Goal: Task Accomplishment & Management: Manage account settings

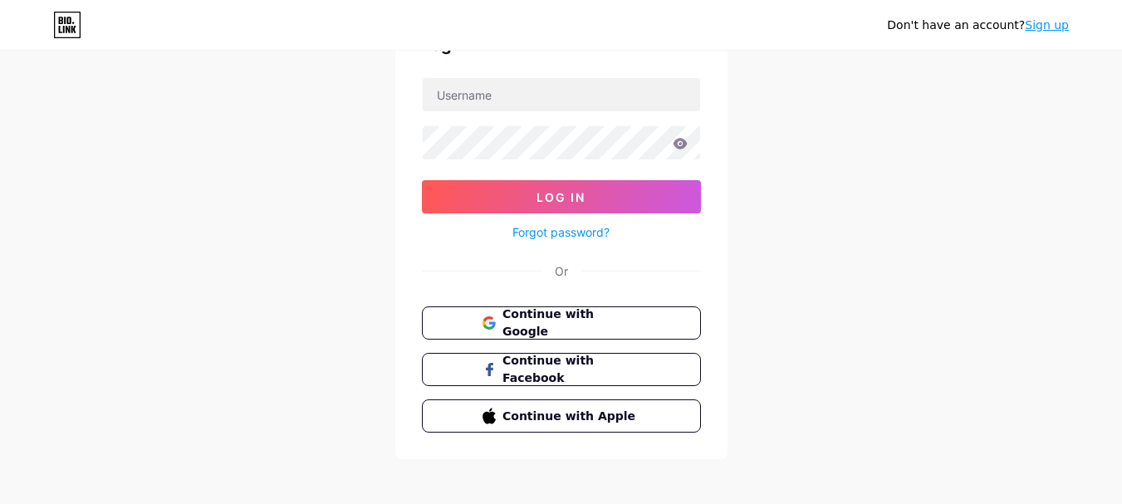
scroll to position [108, 0]
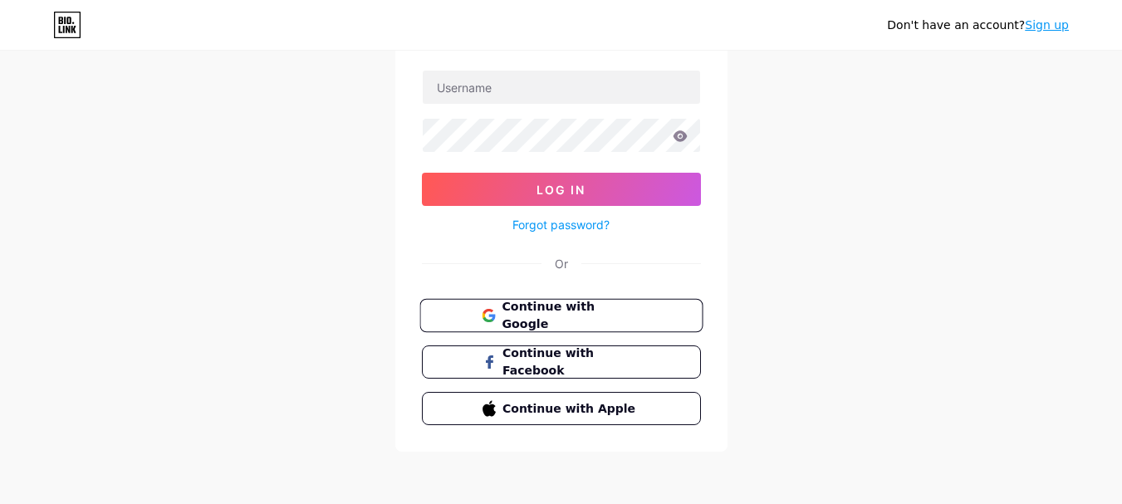
click at [589, 317] on span "Continue with Google" at bounding box center [571, 316] width 139 height 36
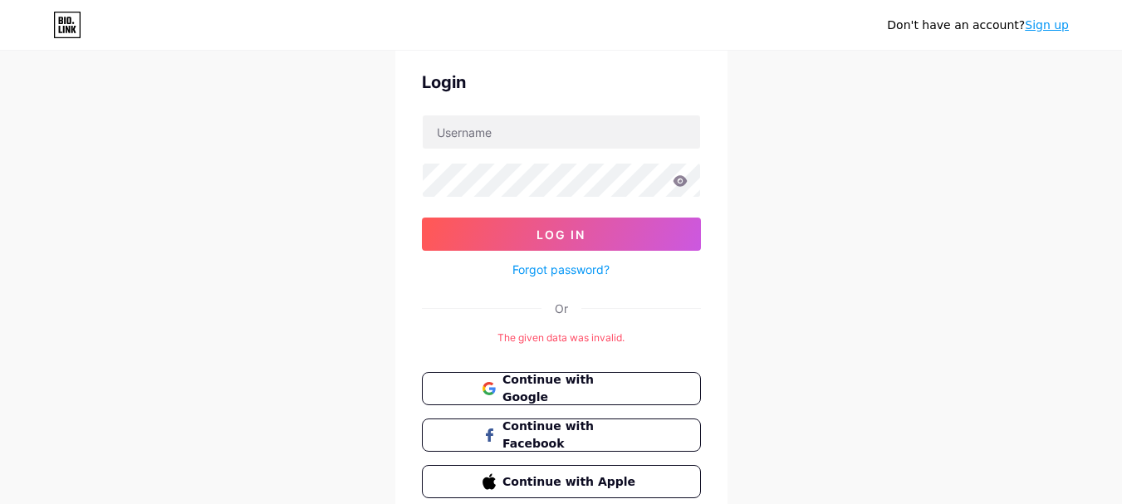
scroll to position [136, 0]
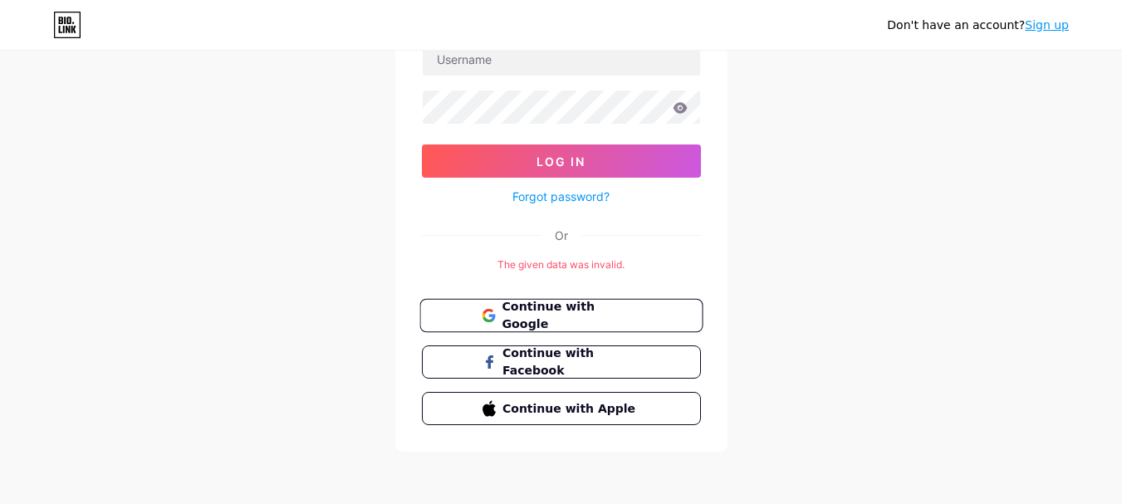
click at [566, 310] on span "Continue with Google" at bounding box center [571, 316] width 139 height 36
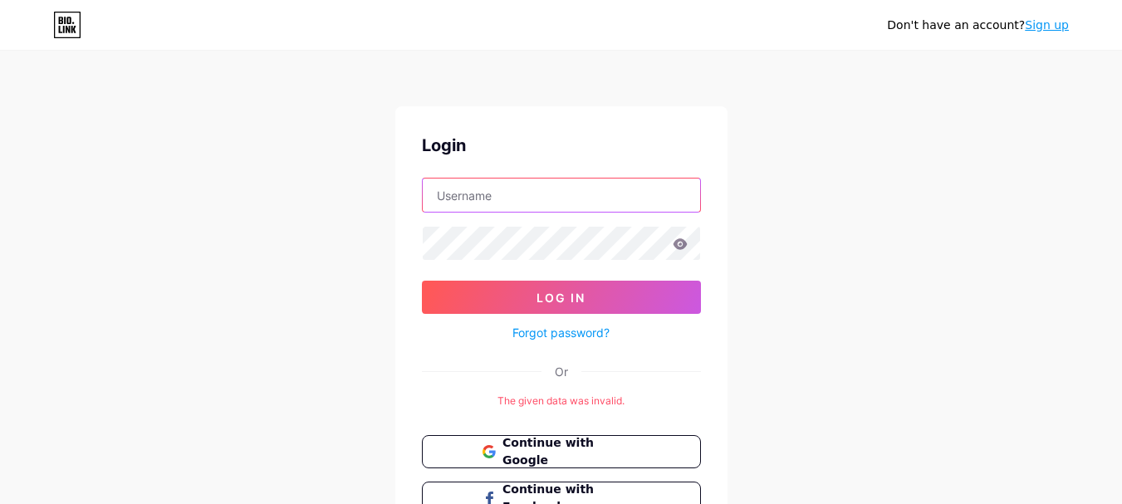
click at [575, 201] on input "text" at bounding box center [561, 195] width 277 height 33
click at [595, 192] on input "[EMAIL_ADDRESS][DOMAIN_NAME]" at bounding box center [561, 195] width 277 height 33
drag, startPoint x: 634, startPoint y: 201, endPoint x: 534, endPoint y: 194, distance: 100.8
click at [534, 194] on input "[EMAIL_ADDRESS][DOMAIN_NAME]" at bounding box center [561, 195] width 277 height 33
type input "ondergoedkraam"
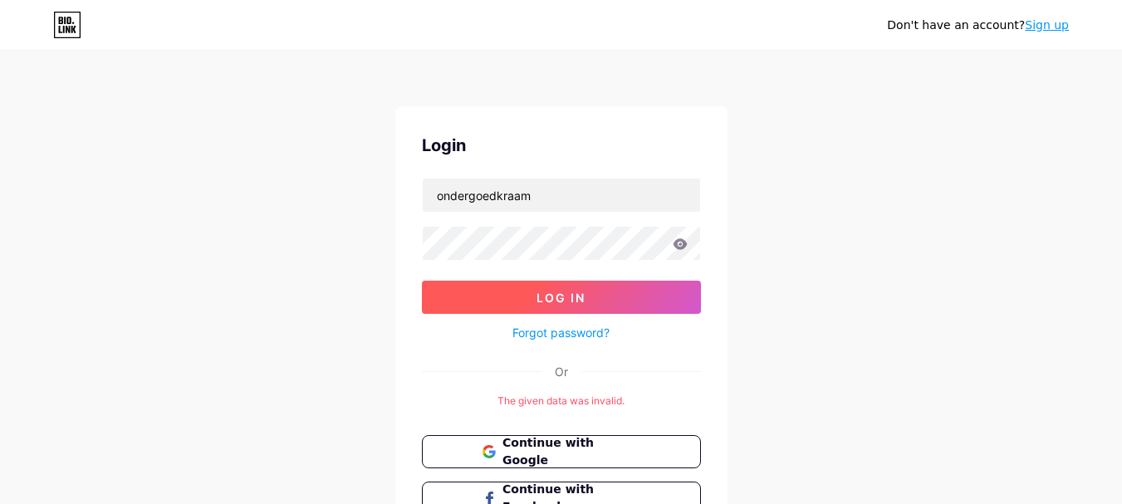
click at [582, 287] on button "Log In" at bounding box center [561, 297] width 279 height 33
